Goal: Information Seeking & Learning: Learn about a topic

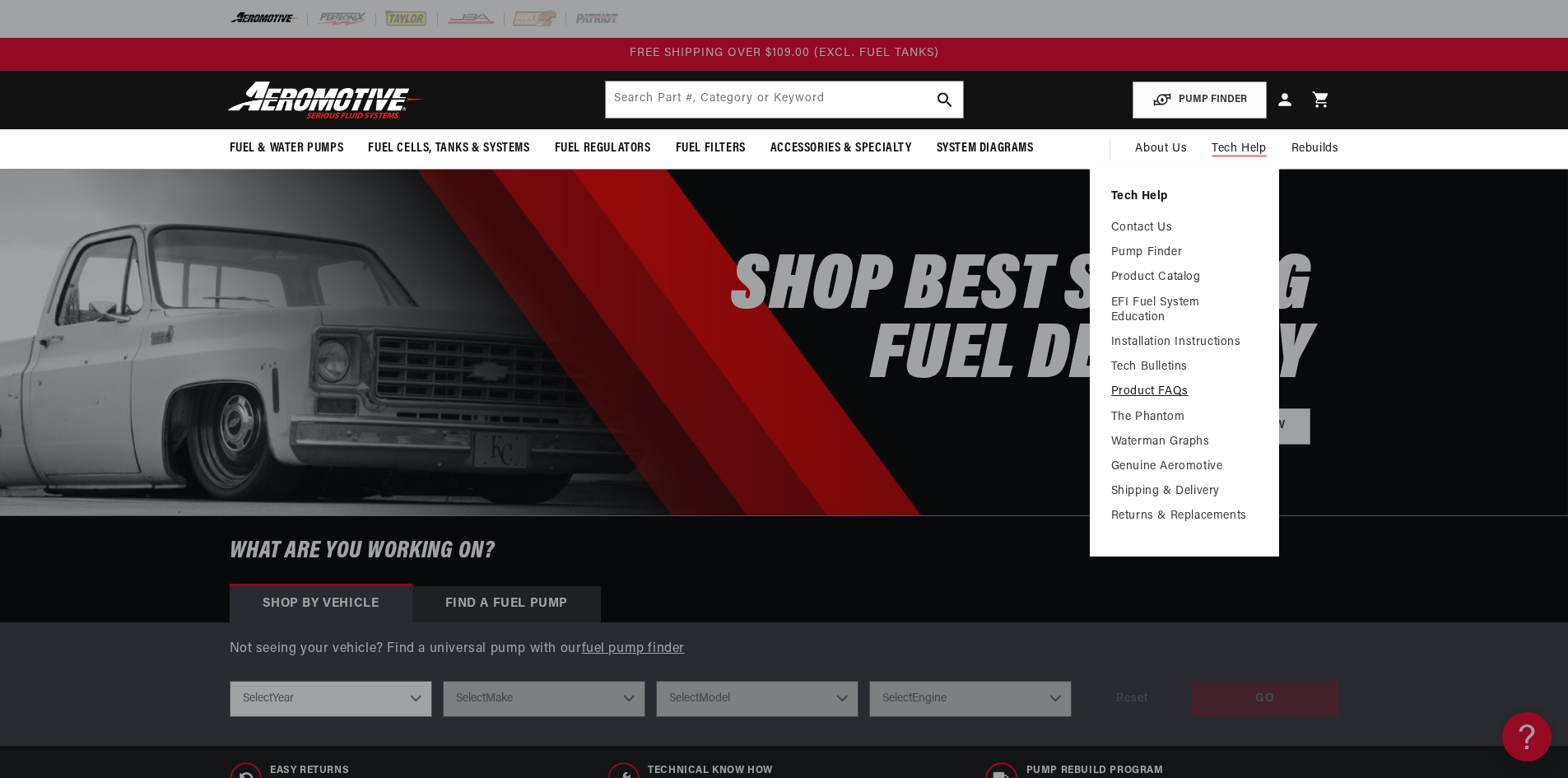
click at [1140, 384] on link "Product FAQs" at bounding box center [1184, 392] width 147 height 15
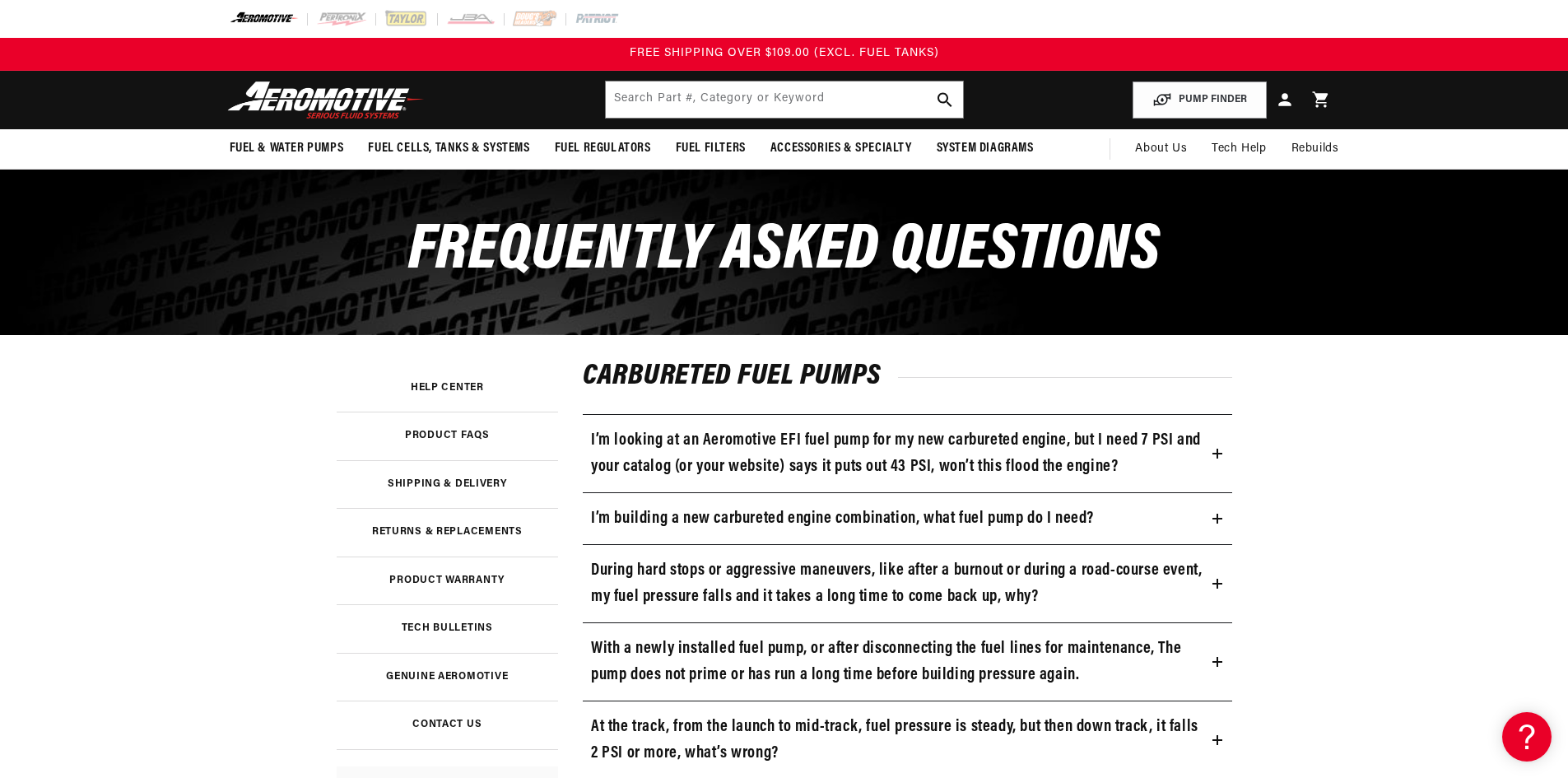
click at [957, 515] on h3 "I’m building a new carbureted engine combination, what fuel pump do I need?" at bounding box center [842, 519] width 503 height 27
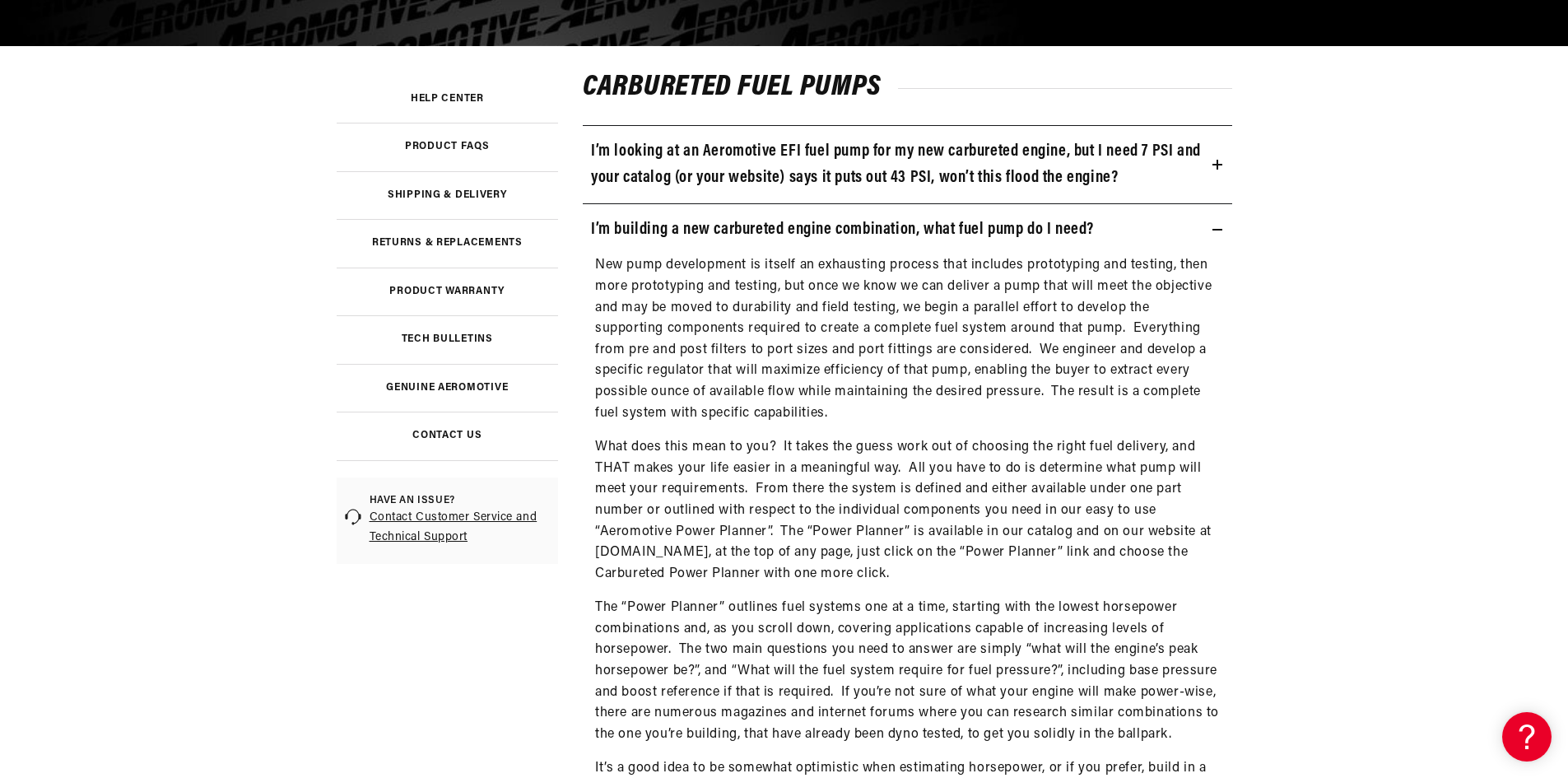
scroll to position [329, 0]
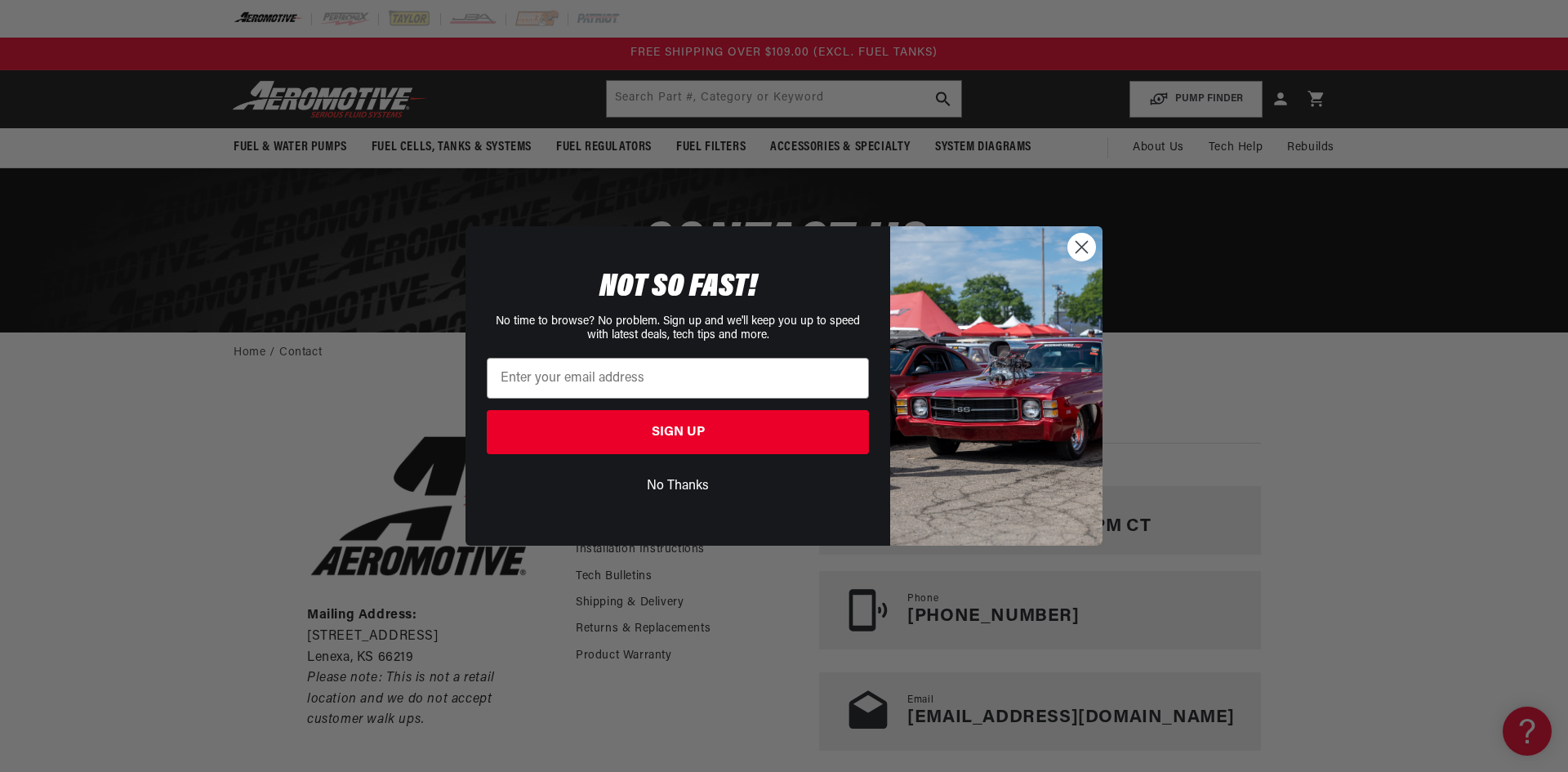
click at [1083, 247] on circle "Close dialog" at bounding box center [1081, 247] width 27 height 27
